Goal: Information Seeking & Learning: Learn about a topic

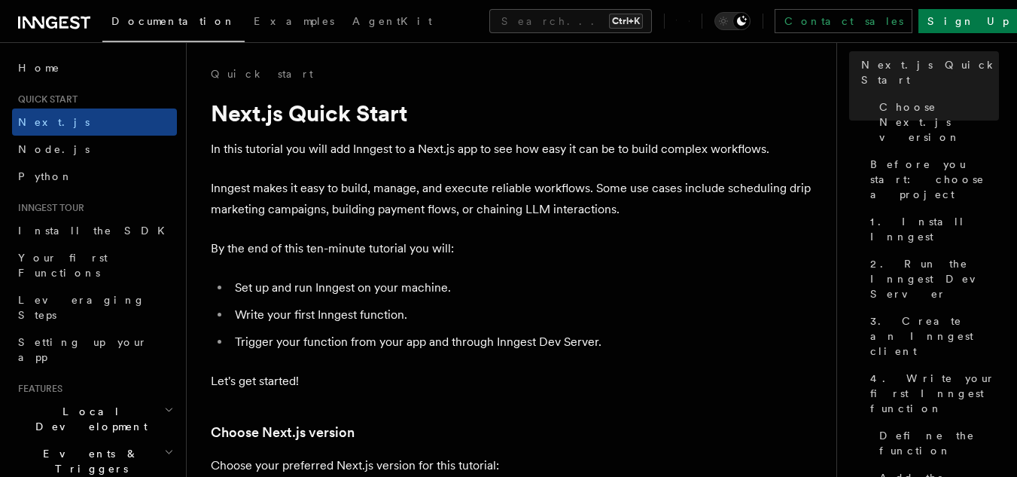
scroll to position [71, 0]
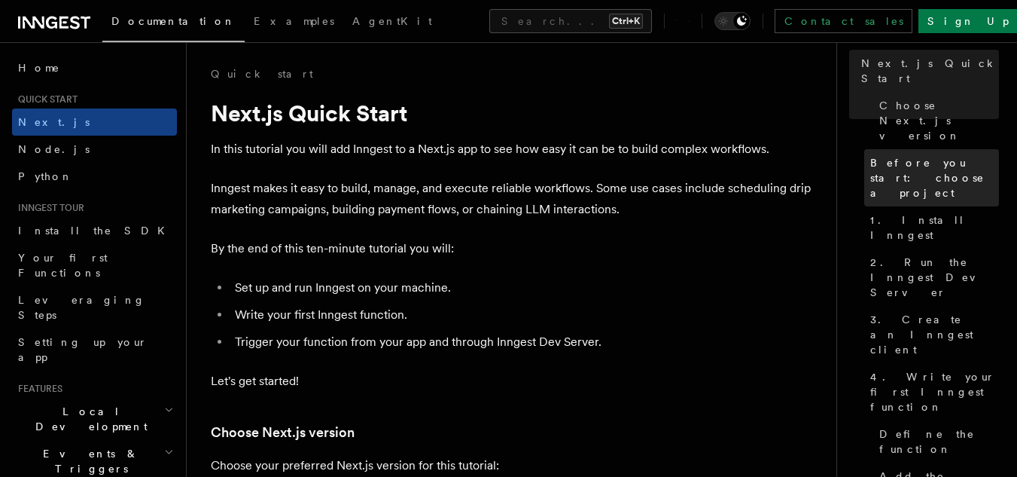
click at [891, 155] on span "Before you start: choose a project" at bounding box center [935, 177] width 129 height 45
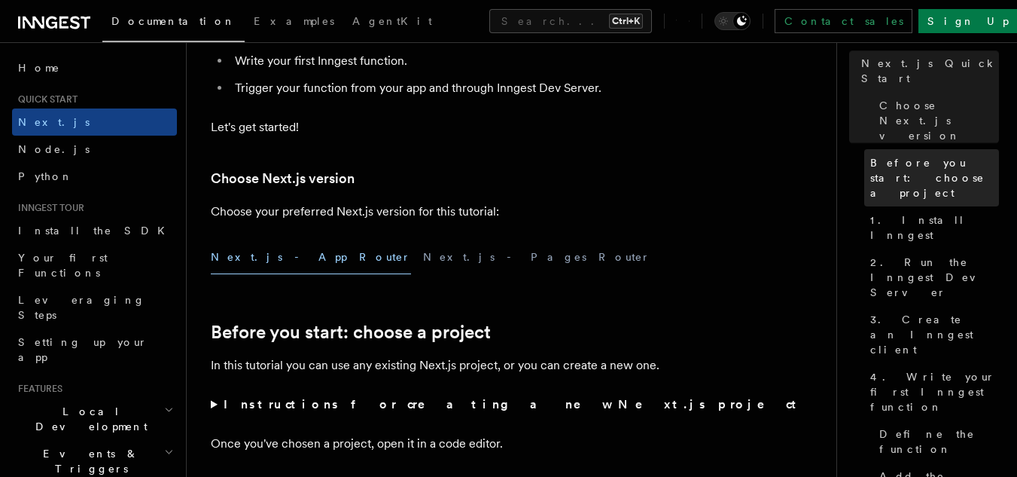
scroll to position [503, 0]
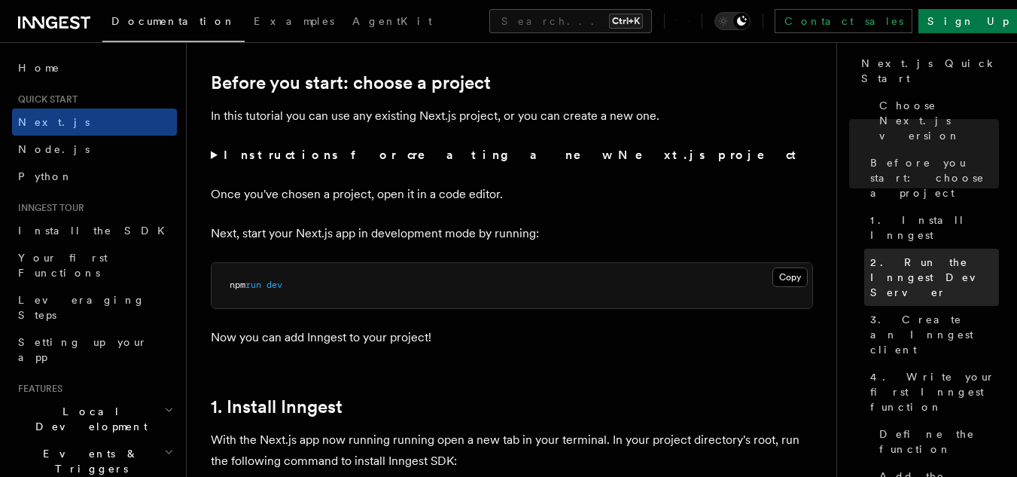
click at [890, 255] on span "2. Run the Inngest Dev Server" at bounding box center [935, 277] width 129 height 45
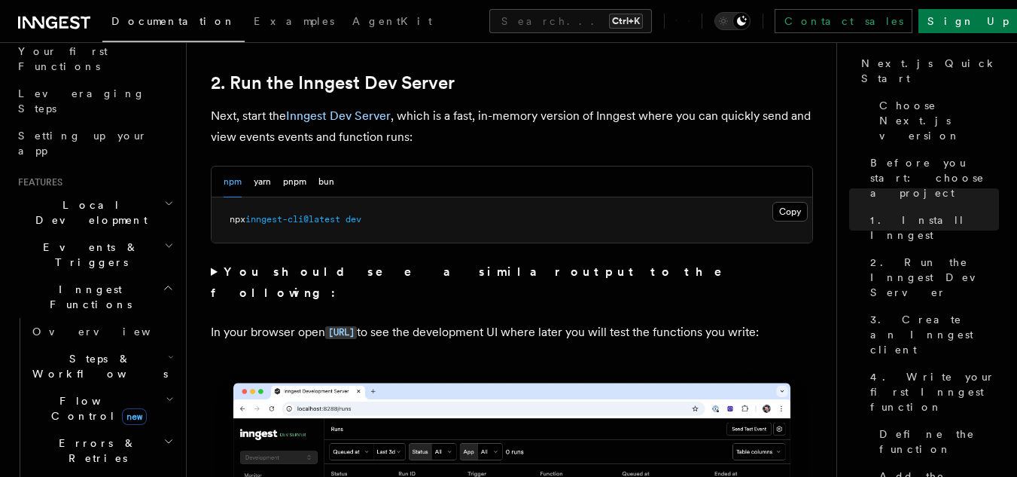
scroll to position [209, 0]
click at [119, 316] on link "Overview" at bounding box center [101, 329] width 151 height 27
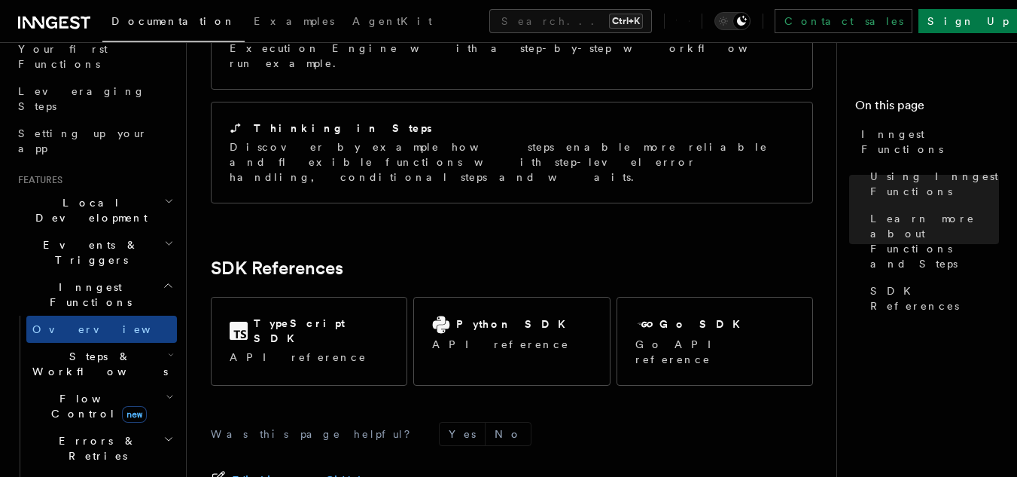
scroll to position [1322, 0]
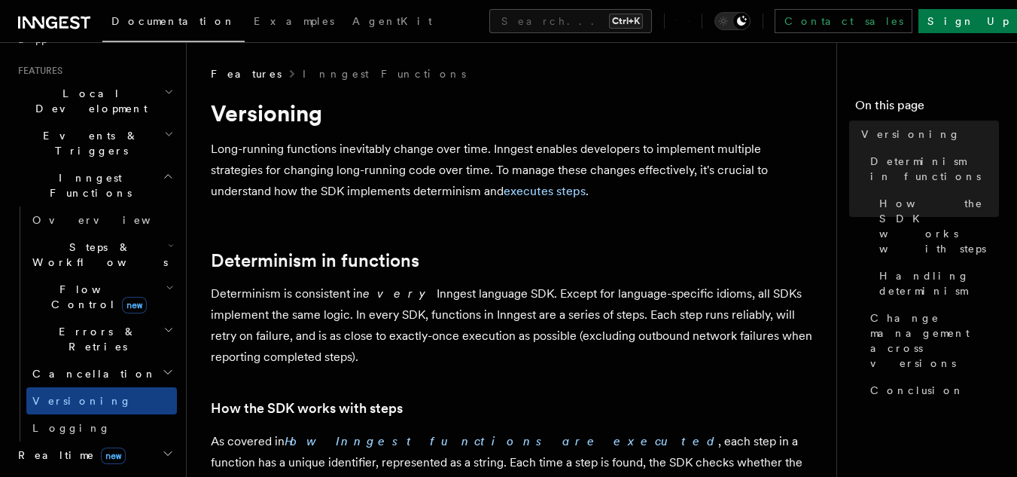
scroll to position [361, 0]
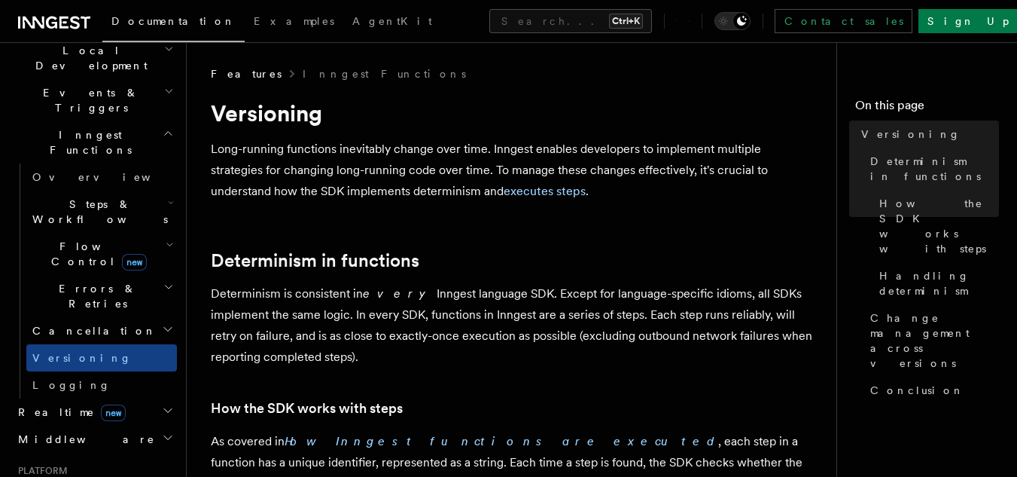
click at [101, 404] on span "new" at bounding box center [113, 412] width 25 height 17
click at [90, 425] on link "Overview" at bounding box center [101, 438] width 151 height 27
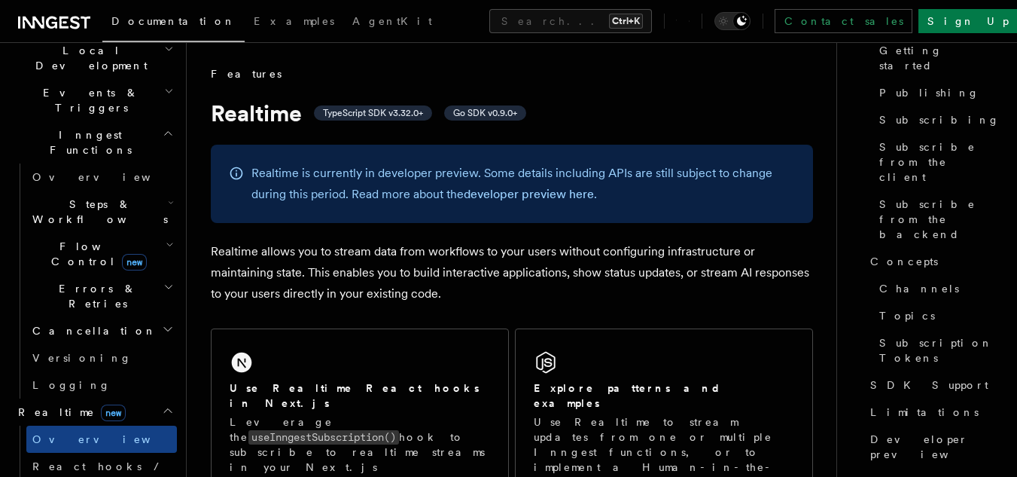
scroll to position [141, 0]
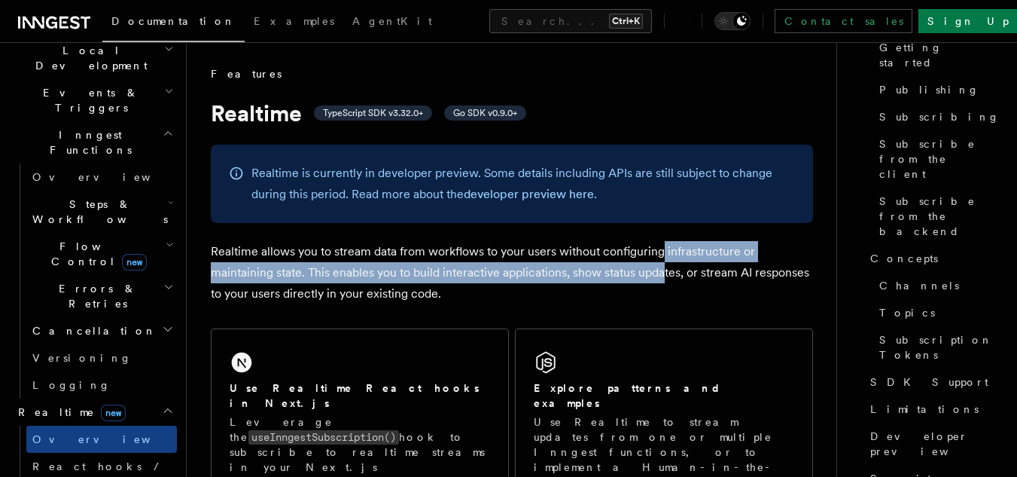
drag, startPoint x: 663, startPoint y: 242, endPoint x: 663, endPoint y: 266, distance: 24.1
click at [661, 264] on p "Realtime allows you to stream data from workflows to your users without configu…" at bounding box center [512, 272] width 602 height 63
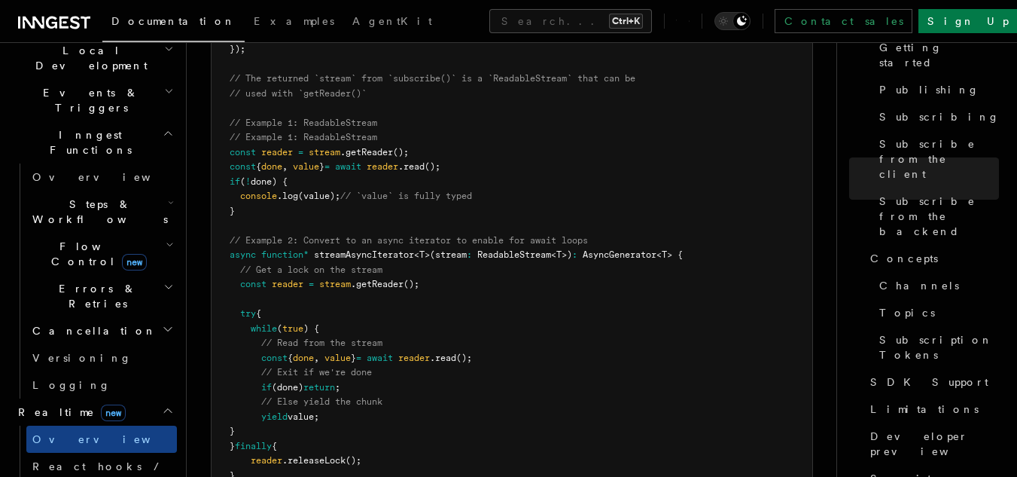
drag, startPoint x: 788, startPoint y: 276, endPoint x: 1009, endPoint y: 283, distance: 221.5
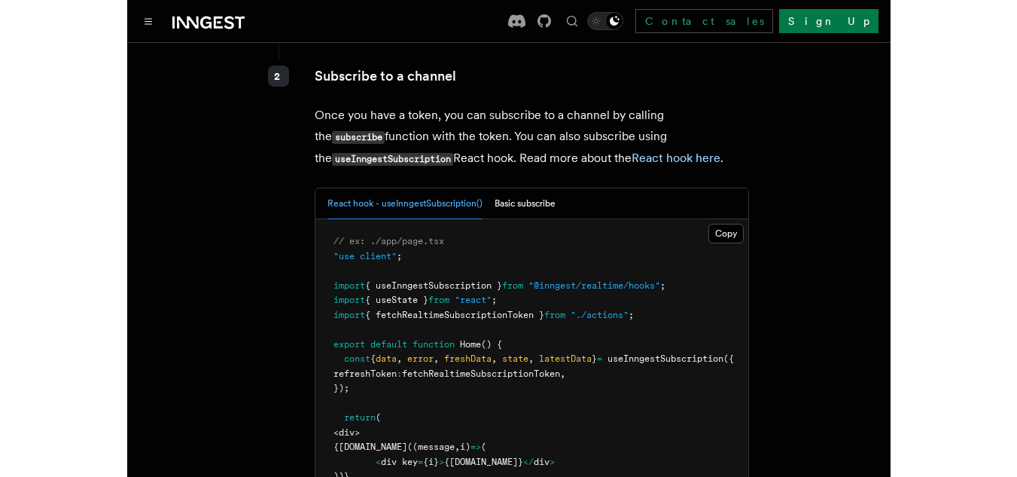
scroll to position [2463, 0]
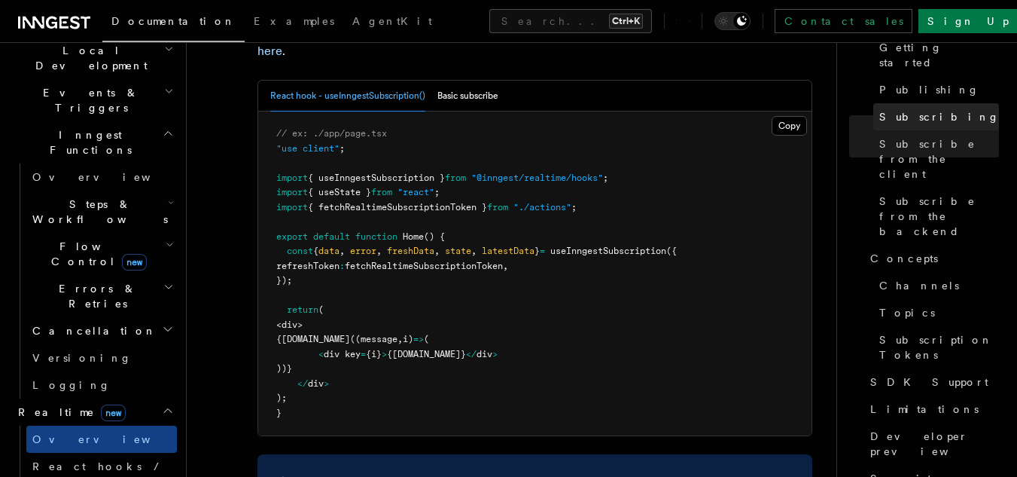
drag, startPoint x: 874, startPoint y: 81, endPoint x: 883, endPoint y: 100, distance: 20.6
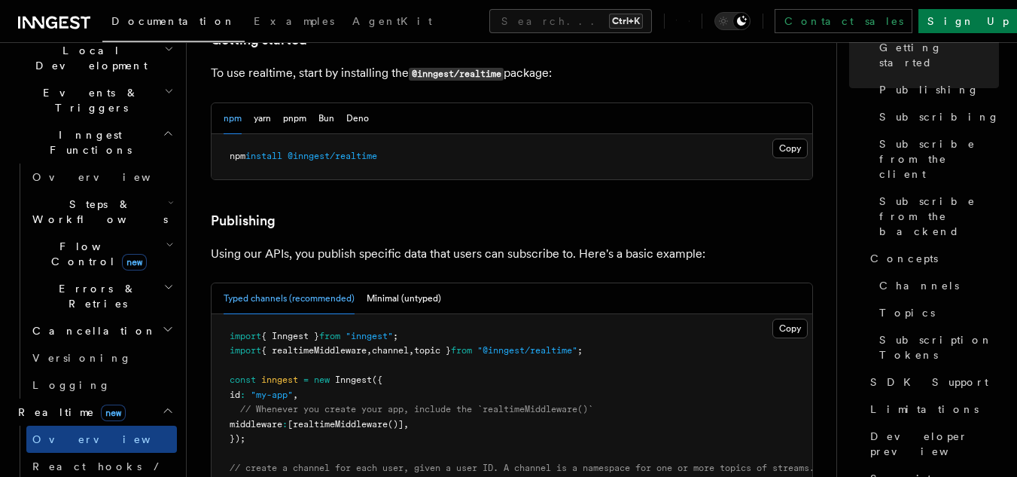
scroll to position [804, 0]
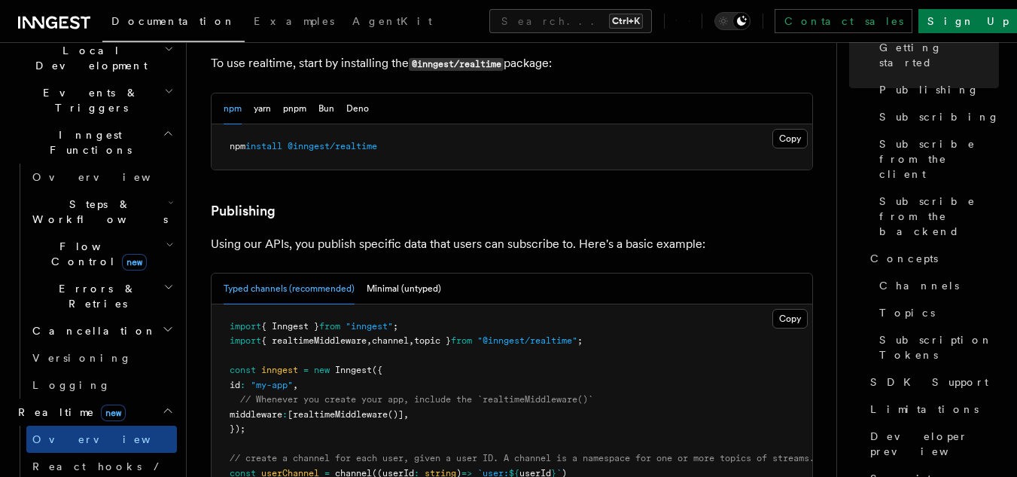
drag, startPoint x: 1028, startPoint y: 87, endPoint x: 857, endPoint y: 88, distance: 170.9
drag, startPoint x: 857, startPoint y: 88, endPoint x: 937, endPoint y: 100, distance: 80.7
drag, startPoint x: 937, startPoint y: 100, endPoint x: 964, endPoint y: 95, distance: 27.6
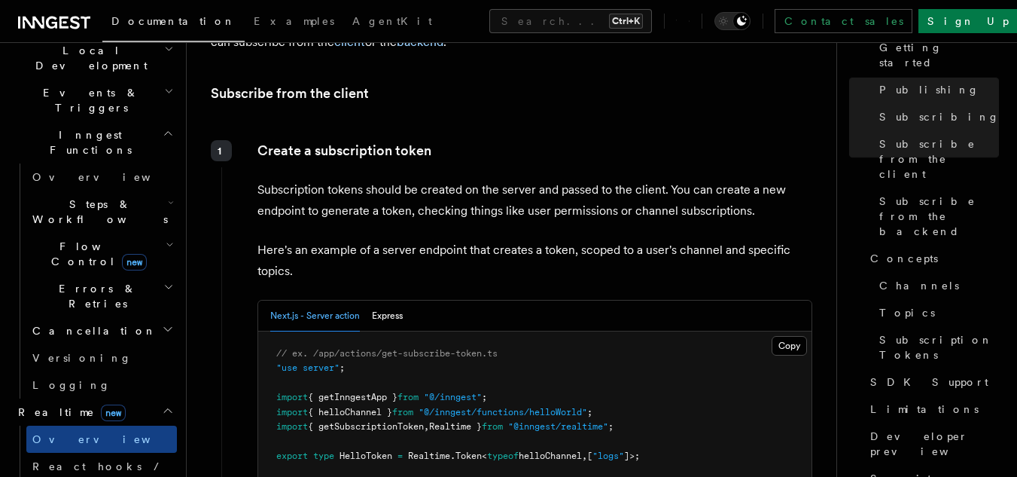
scroll to position [1789, 0]
